Goal: Task Accomplishment & Management: Manage account settings

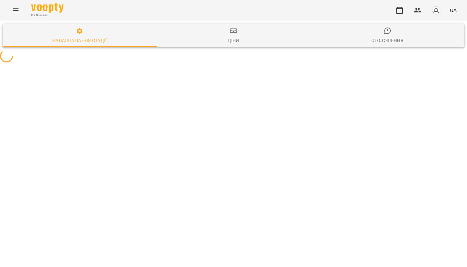
select select "**"
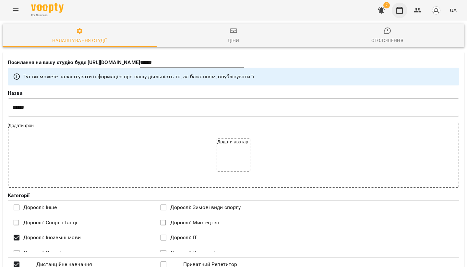
click at [399, 12] on icon "button" at bounding box center [399, 10] width 8 height 8
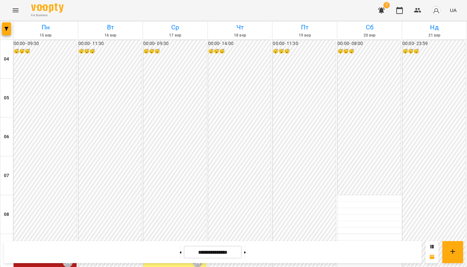
scroll to position [162, 0]
click at [166, 255] on div "09:30 [PERSON_NAME]" at bounding box center [175, 262] width 59 height 15
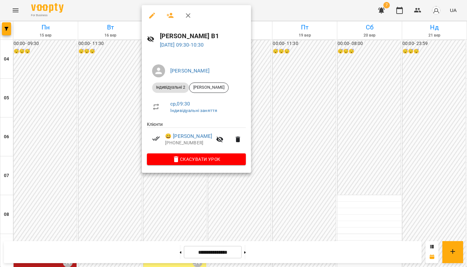
click at [283, 115] on div at bounding box center [233, 133] width 467 height 267
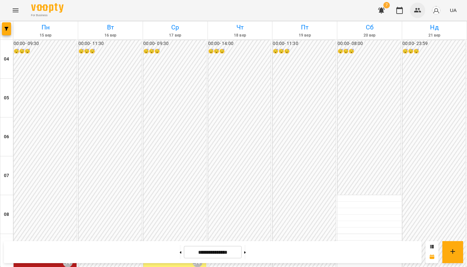
click at [414, 12] on icon "button" at bounding box center [418, 10] width 8 height 8
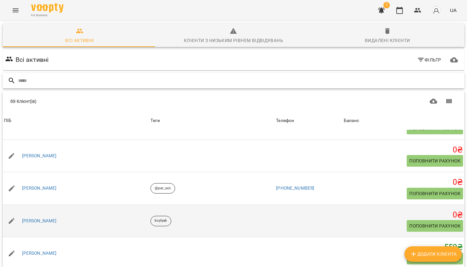
scroll to position [65, 0]
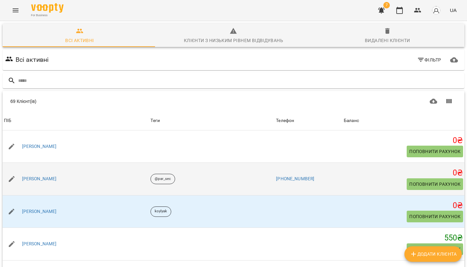
click at [418, 179] on button "Поповнити рахунок" at bounding box center [434, 185] width 56 height 12
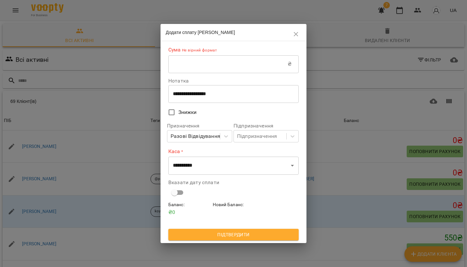
click at [208, 61] on input "text" at bounding box center [227, 64] width 119 height 18
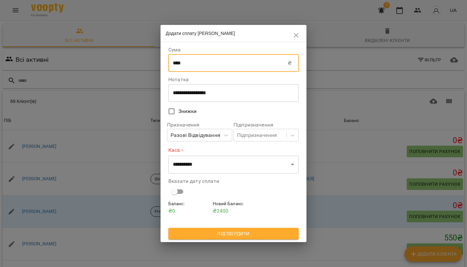
type input "****"
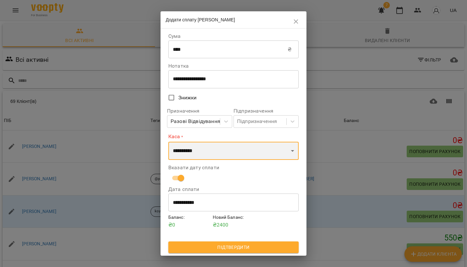
click at [203, 150] on select "**********" at bounding box center [233, 151] width 130 height 18
select select "****"
click at [168, 142] on select "**********" at bounding box center [233, 151] width 130 height 18
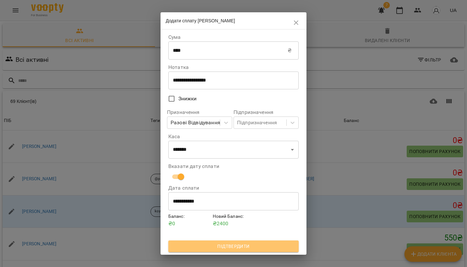
click at [234, 248] on span "Підтвердити" at bounding box center [233, 247] width 120 height 8
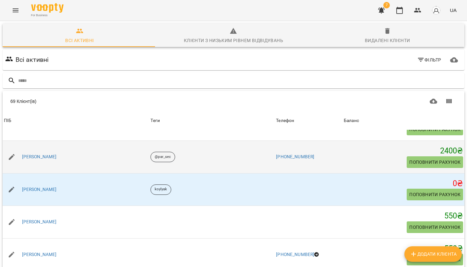
scroll to position [97, 0]
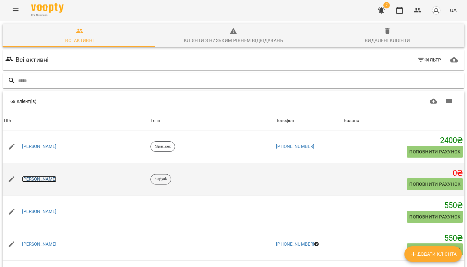
click at [45, 179] on link "[PERSON_NAME]" at bounding box center [39, 179] width 35 height 6
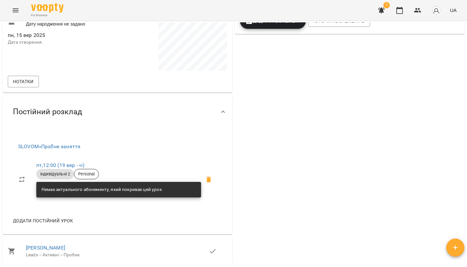
scroll to position [351, 0]
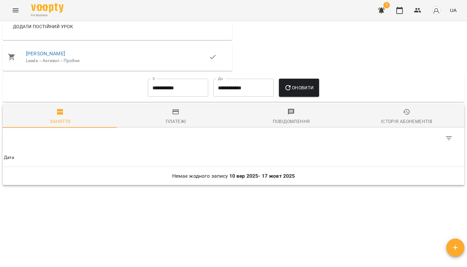
click at [167, 119] on div "Платежі" at bounding box center [176, 122] width 20 height 8
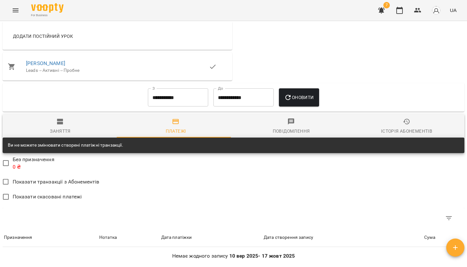
scroll to position [389, 0]
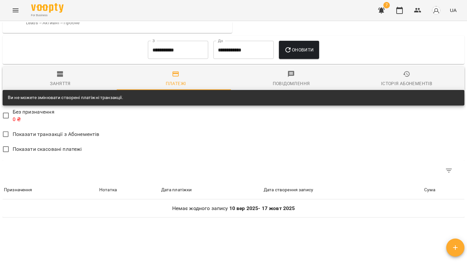
click at [63, 73] on icon "button" at bounding box center [60, 74] width 8 height 8
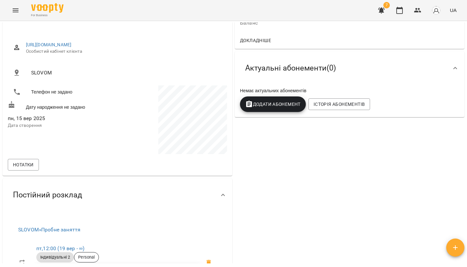
scroll to position [59, 0]
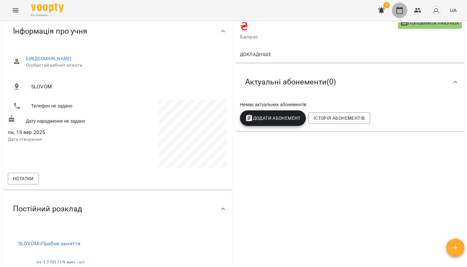
click at [402, 15] on button "button" at bounding box center [400, 11] width 16 height 16
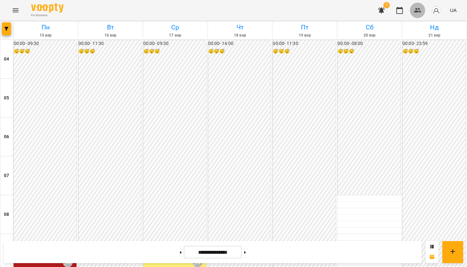
click at [419, 12] on icon "button" at bounding box center [418, 10] width 8 height 8
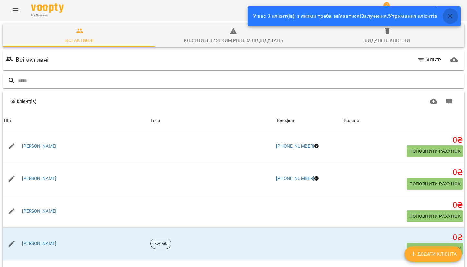
click at [449, 14] on icon "button" at bounding box center [450, 16] width 8 height 8
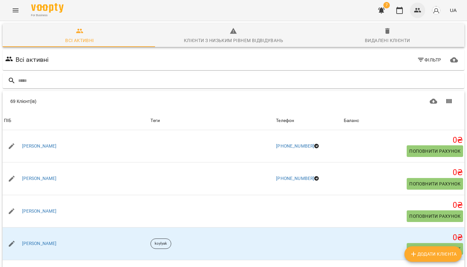
click at [415, 9] on icon "button" at bounding box center [418, 10] width 8 height 8
click at [212, 77] on input "text" at bounding box center [239, 81] width 443 height 11
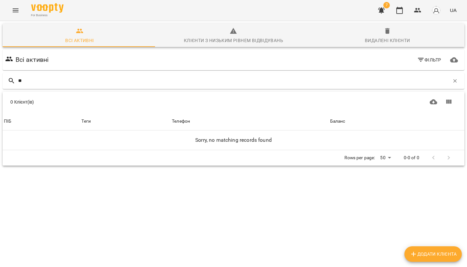
type input "*"
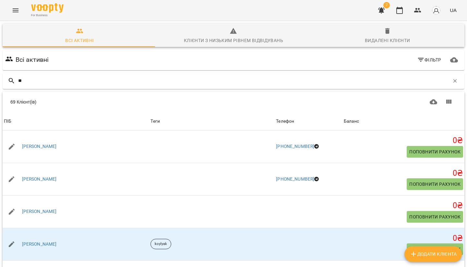
type input "*"
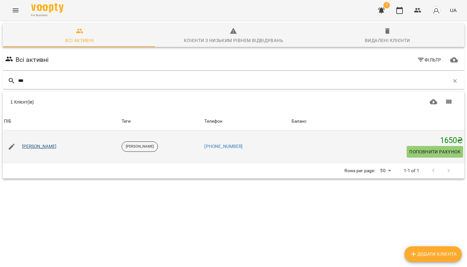
type input "***"
click at [37, 144] on link "[PERSON_NAME]" at bounding box center [39, 147] width 35 height 6
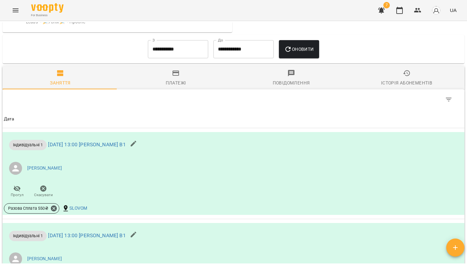
scroll to position [312, 0]
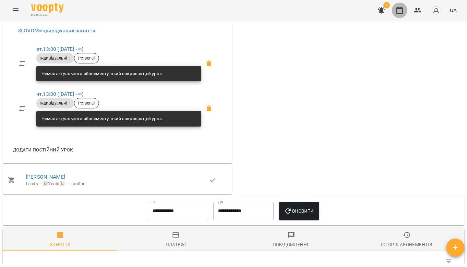
click at [401, 12] on icon "button" at bounding box center [399, 10] width 8 height 8
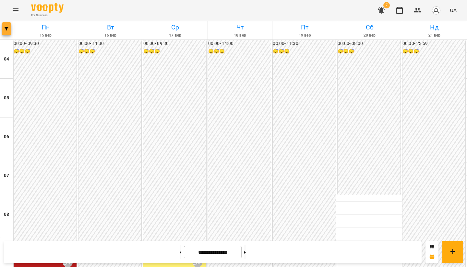
click at [9, 31] on button "button" at bounding box center [6, 28] width 9 height 13
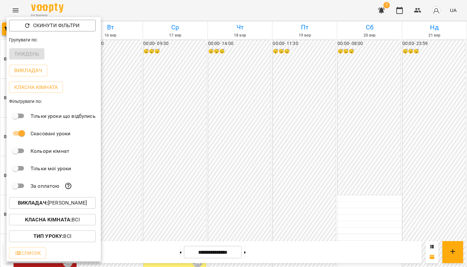
click at [44, 205] on b "Викладач :" at bounding box center [33, 203] width 30 height 6
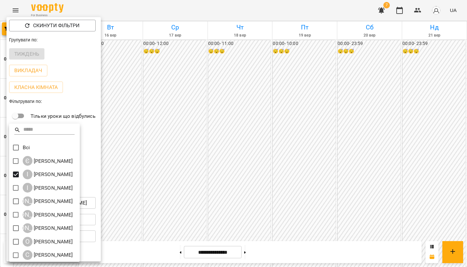
click at [241, 178] on div at bounding box center [233, 133] width 467 height 267
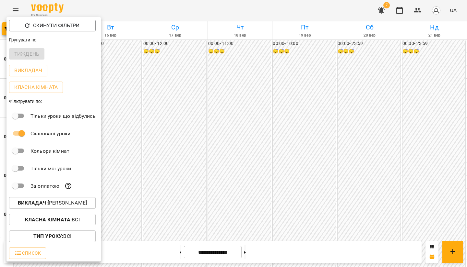
click at [241, 178] on div "Всі Є [PERSON_NAME] І [PERSON_NAME] І [PERSON_NAME] А [PERSON_NAME] К [PERSON_N…" at bounding box center [233, 133] width 467 height 267
click at [241, 178] on div at bounding box center [233, 133] width 467 height 267
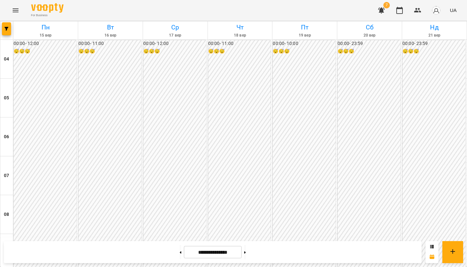
click at [239, 178] on div "00:00 - 11:00 😴😴😴" at bounding box center [239, 176] width 63 height 272
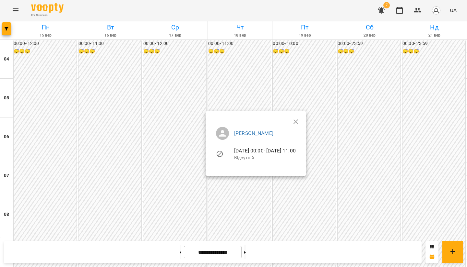
click at [306, 180] on div at bounding box center [233, 133] width 467 height 267
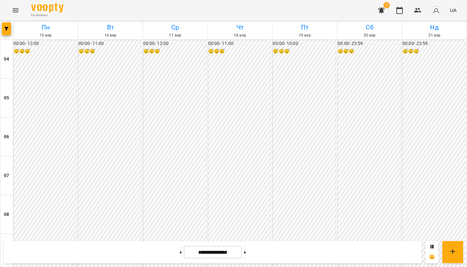
scroll to position [540, 0]
click at [246, 254] on button at bounding box center [245, 252] width 2 height 14
type input "**********"
click at [417, 11] on icon "button" at bounding box center [418, 10] width 8 height 8
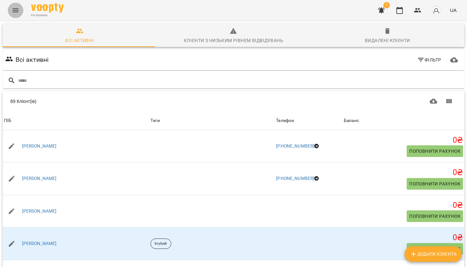
click at [14, 10] on icon "Menu" at bounding box center [16, 10] width 6 height 4
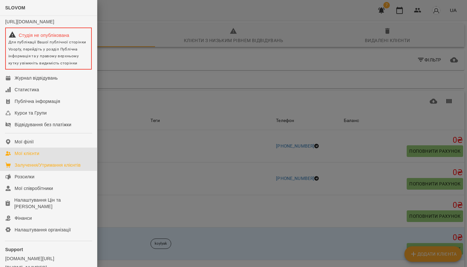
click at [23, 169] on div "Залучення/Утримання клієнтів" at bounding box center [48, 165] width 66 height 6
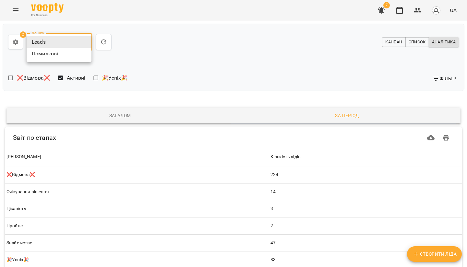
click at [66, 42] on body "**********" at bounding box center [233, 155] width 467 height 311
click at [66, 42] on li "Leads" at bounding box center [59, 42] width 65 height 12
click at [387, 39] on span "Канбан" at bounding box center [393, 42] width 17 height 7
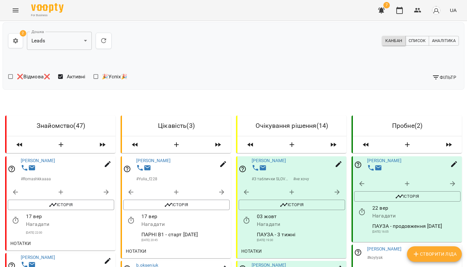
scroll to position [162, 0]
select select "*"
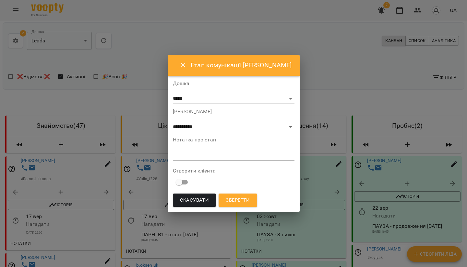
click at [242, 194] on button "Зберегти" at bounding box center [237, 201] width 38 height 14
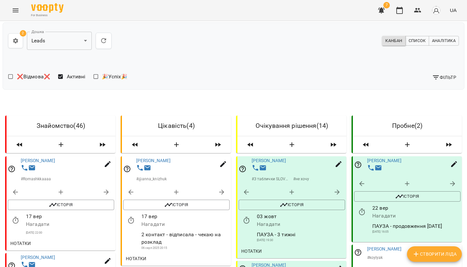
scroll to position [130, 0]
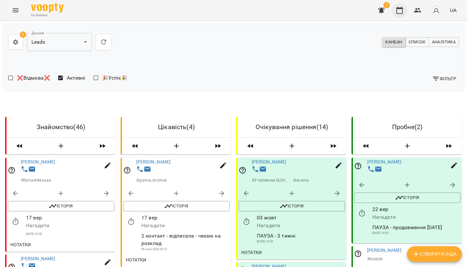
click at [397, 13] on icon "button" at bounding box center [399, 10] width 6 height 7
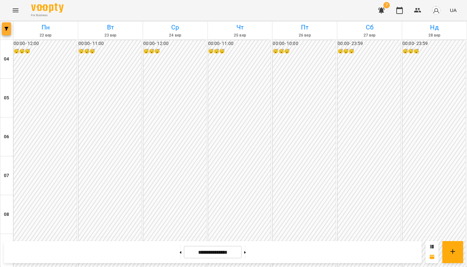
click at [6, 31] on button "button" at bounding box center [6, 28] width 9 height 13
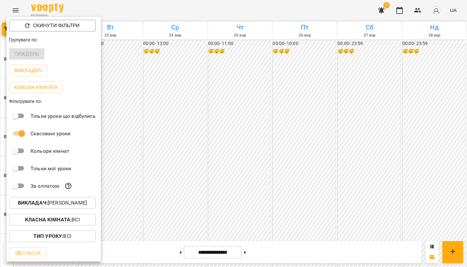
click at [54, 205] on p "Викладач : [PERSON_NAME]" at bounding box center [52, 203] width 69 height 8
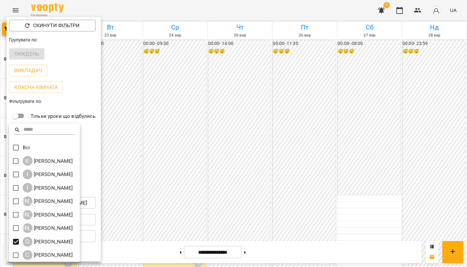
click at [166, 152] on div at bounding box center [233, 133] width 467 height 267
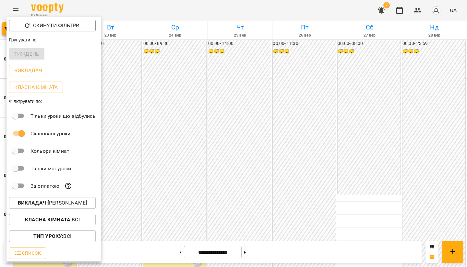
click at [178, 152] on div at bounding box center [233, 133] width 467 height 267
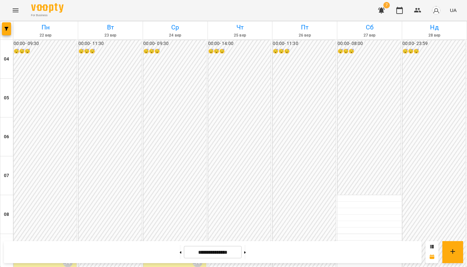
scroll to position [65, 0]
